Goal: Transaction & Acquisition: Purchase product/service

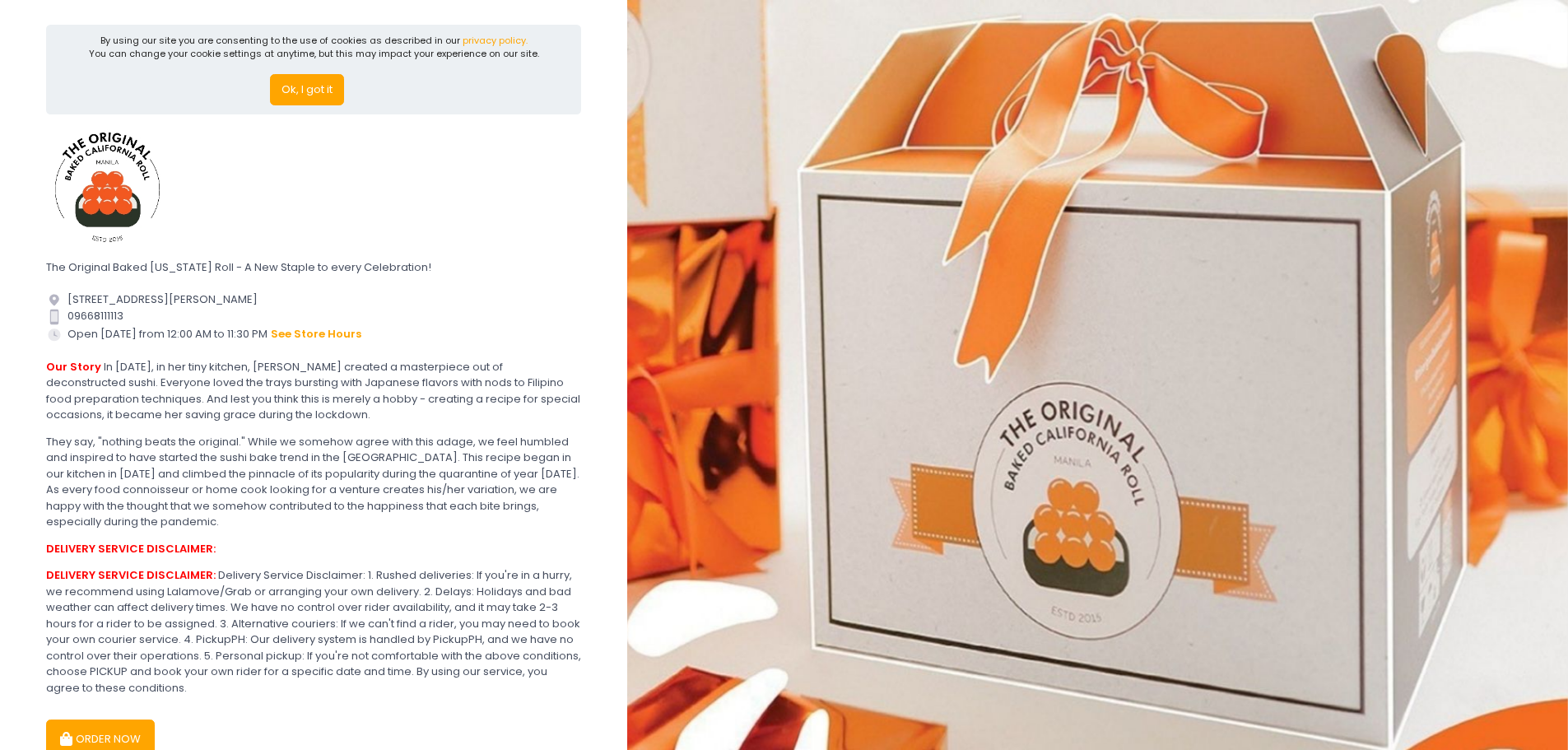
click at [298, 86] on button "Ok, I got it" at bounding box center [307, 89] width 74 height 31
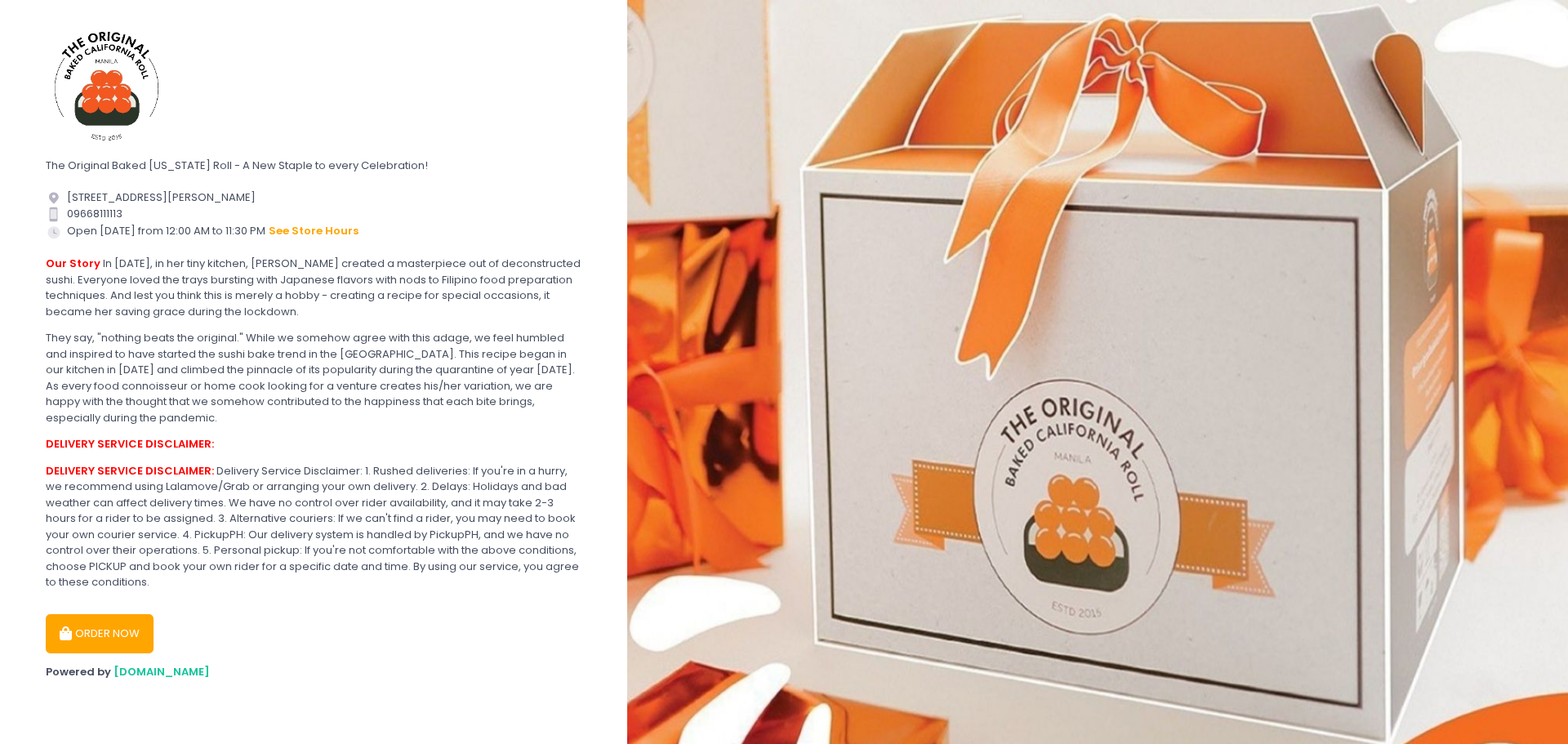
click at [118, 629] on button "ORDER NOW" at bounding box center [99, 634] width 108 height 40
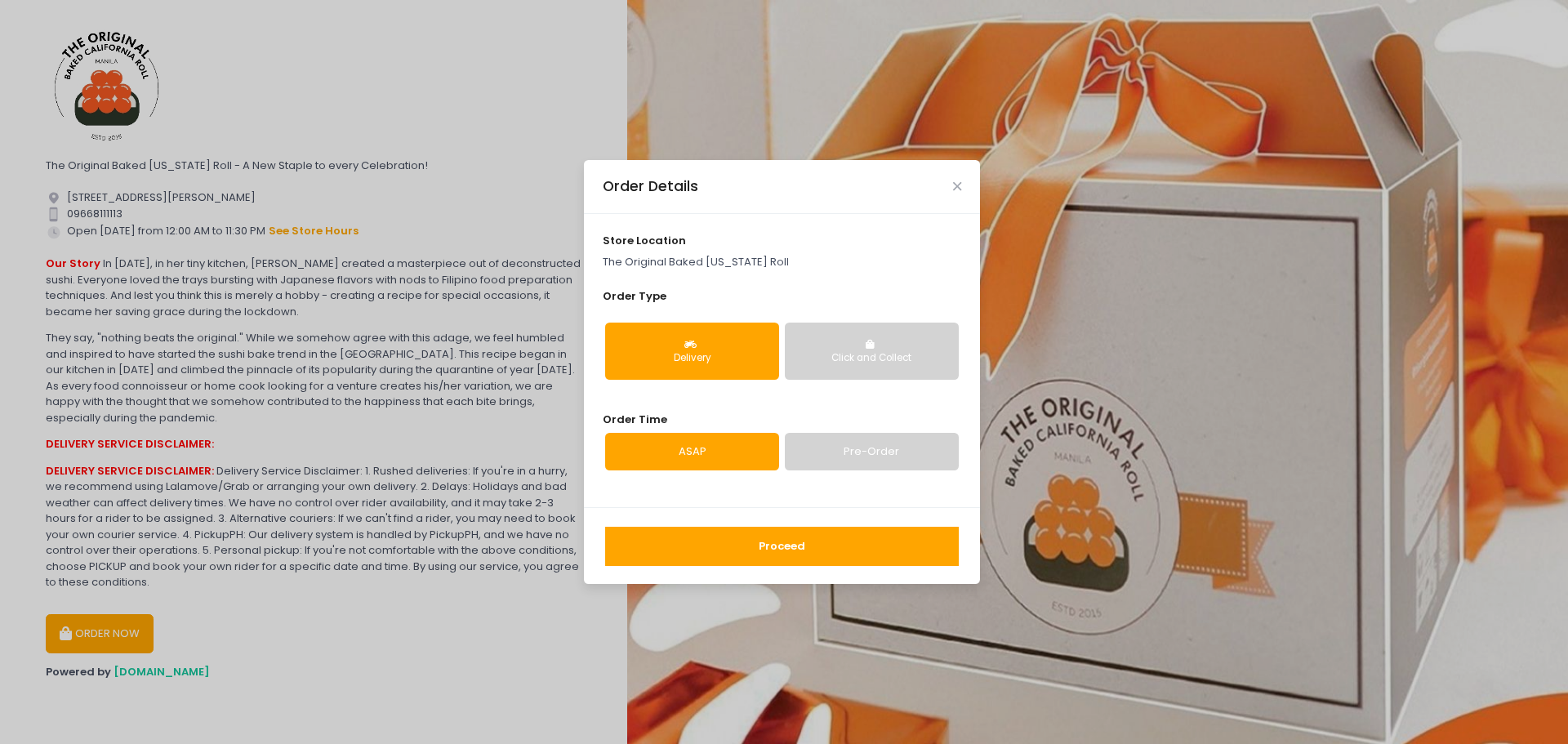
click at [859, 455] on link "Pre-Order" at bounding box center [871, 451] width 174 height 38
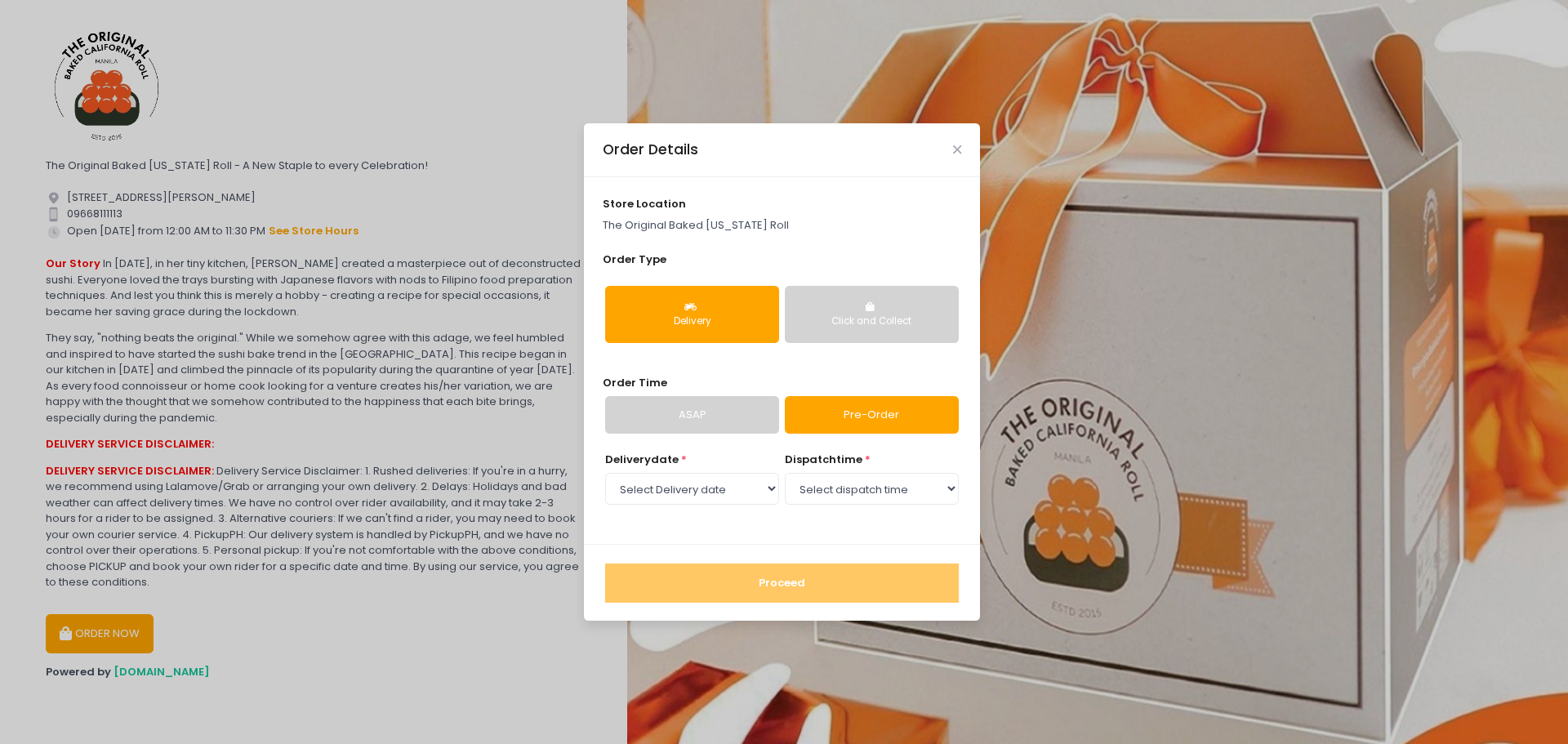
select select "[DATE]"
click at [956, 154] on icon "Close" at bounding box center [957, 150] width 8 height 12
